Goal: Check status: Check status

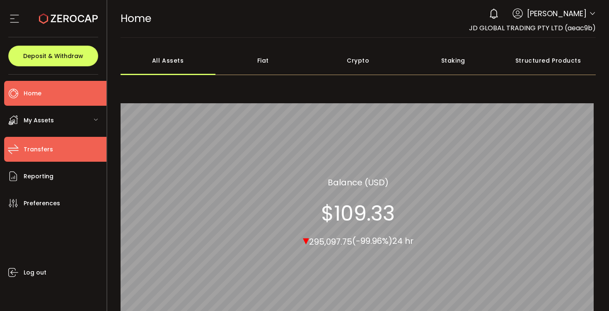
click at [61, 146] on li "Transfers" at bounding box center [55, 149] width 102 height 25
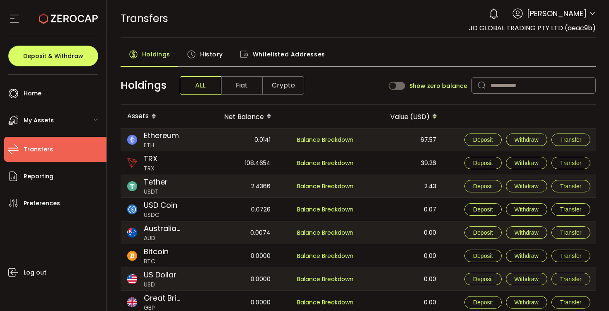
click at [255, 162] on div "108.4654" at bounding box center [236, 162] width 82 height 23
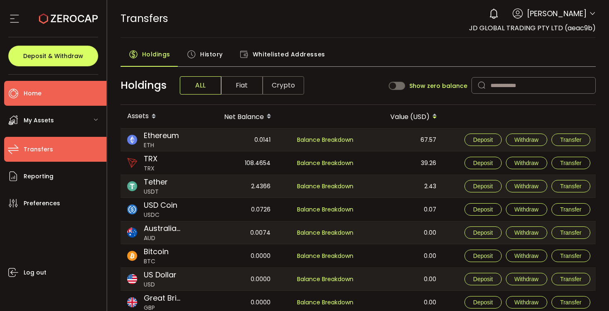
click at [51, 95] on li "Home" at bounding box center [55, 93] width 102 height 25
